Goal: Information Seeking & Learning: Check status

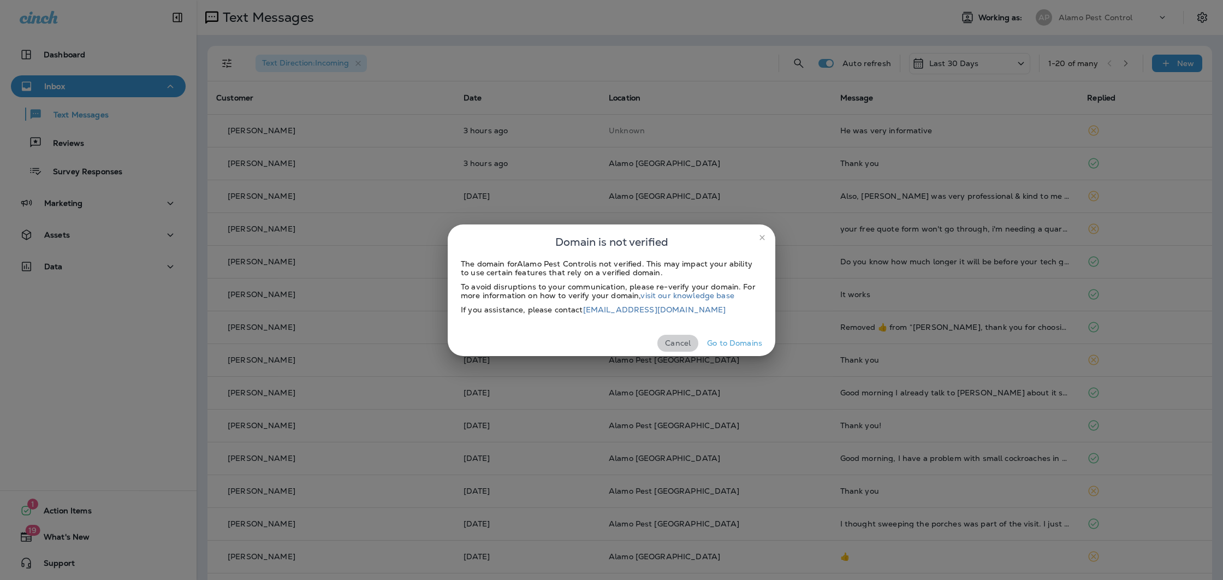
click at [675, 339] on button "Cancel" at bounding box center [677, 343] width 41 height 17
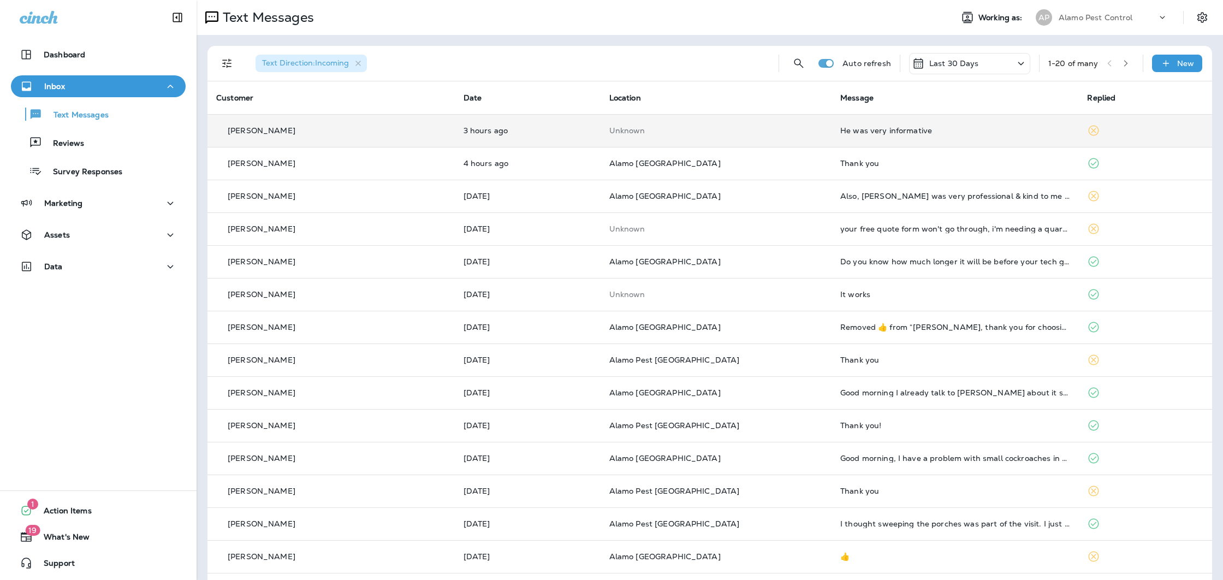
click at [842, 135] on td "He was very informative" at bounding box center [954, 130] width 247 height 33
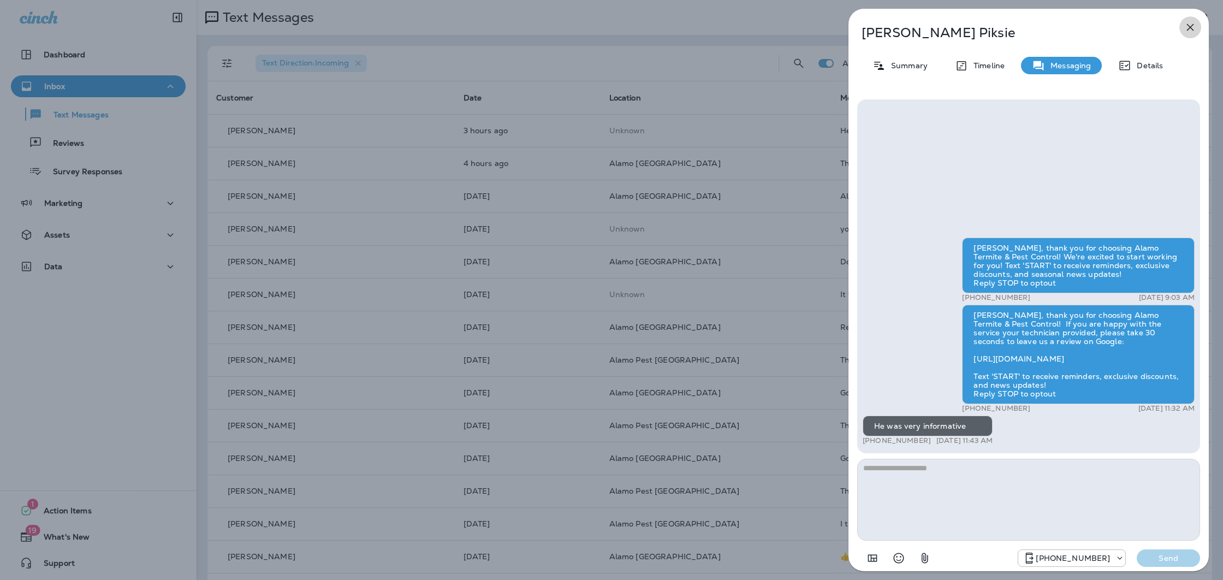
click at [1194, 23] on icon "button" at bounding box center [1189, 27] width 13 height 13
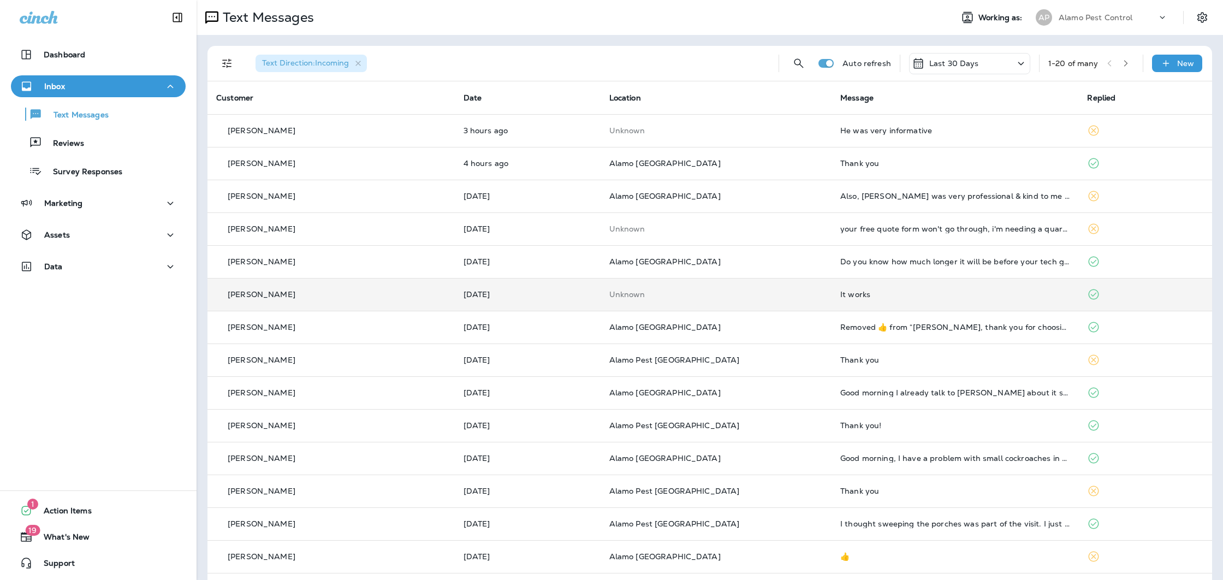
click at [856, 293] on div "It works" at bounding box center [955, 294] width 230 height 9
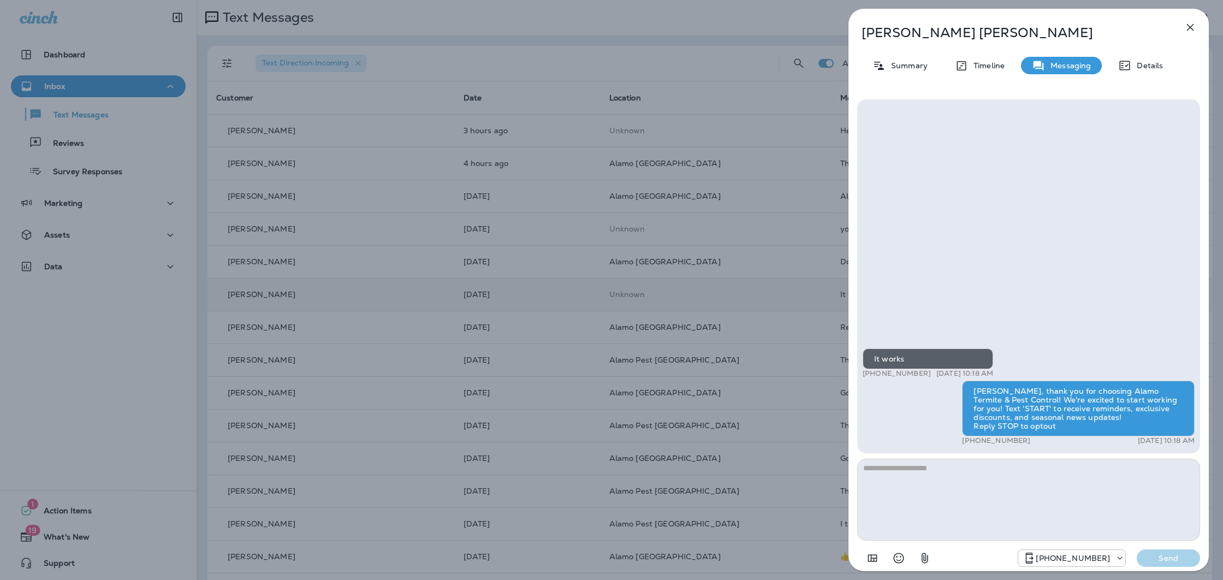
click at [1188, 27] on icon "button" at bounding box center [1189, 27] width 13 height 13
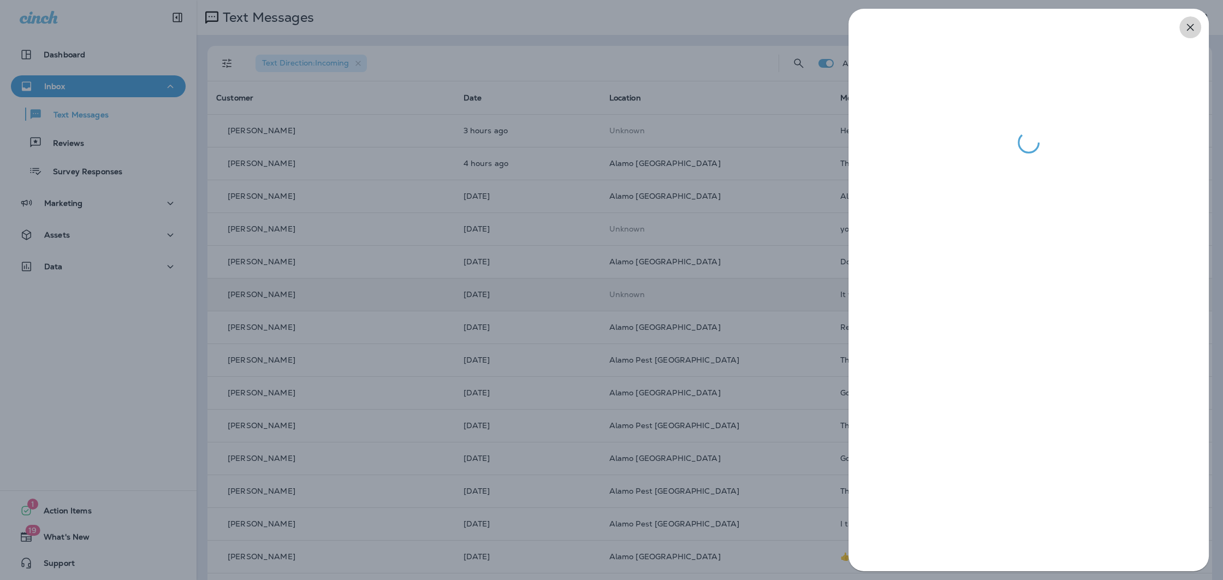
click at [1188, 27] on button "button" at bounding box center [1190, 27] width 22 height 22
